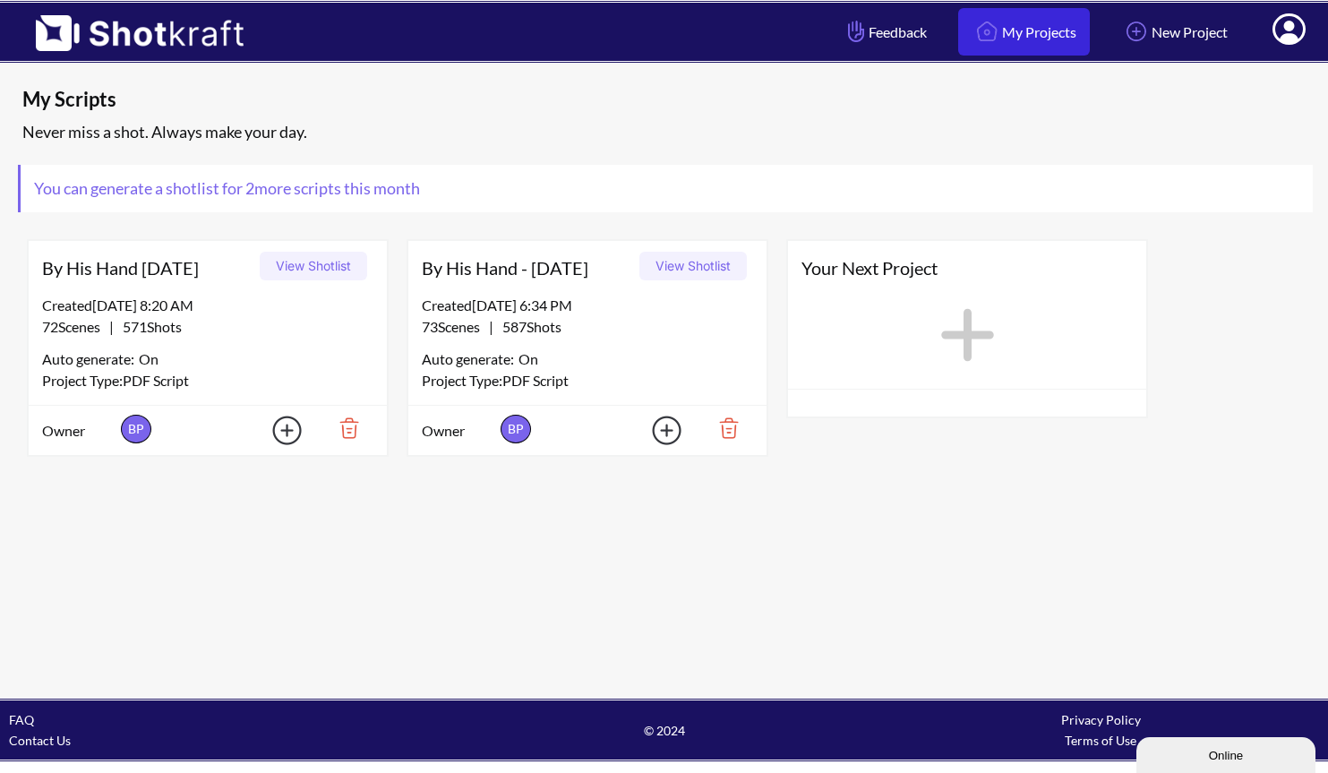
click at [1020, 29] on link "My Projects" at bounding box center [1024, 31] width 132 height 47
